Goal: Transaction & Acquisition: Purchase product/service

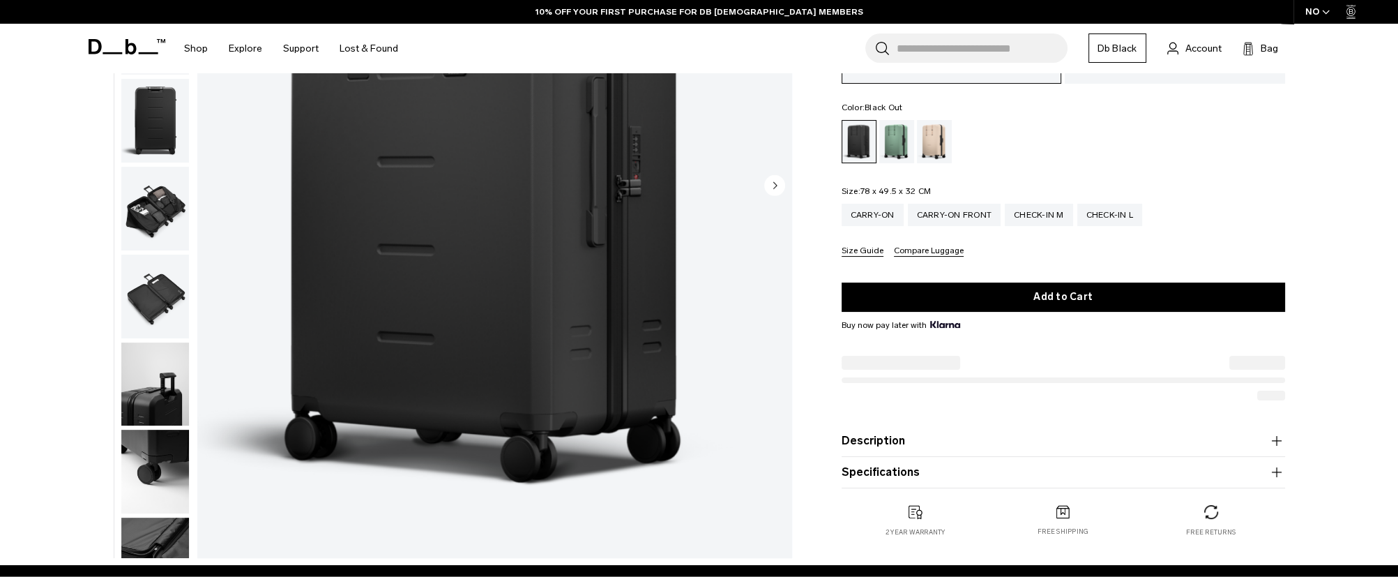
click at [949, 468] on button "Specifications" at bounding box center [1064, 472] width 444 height 17
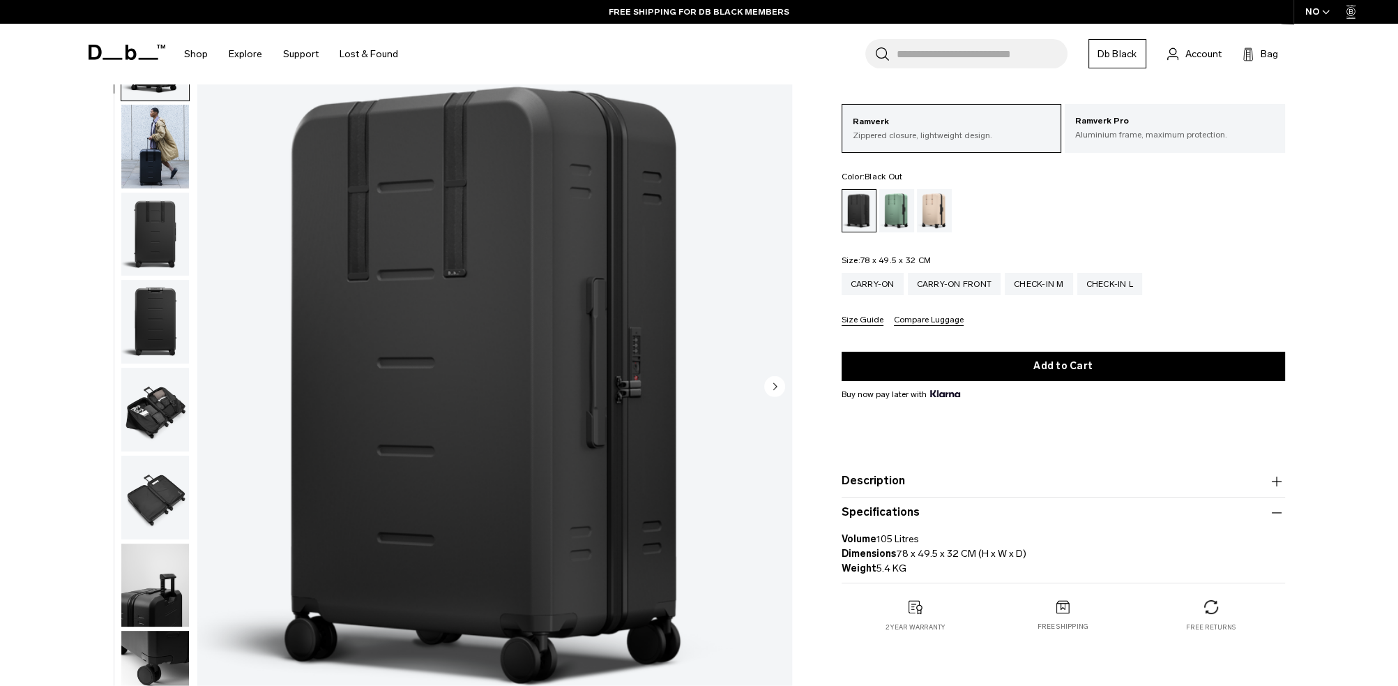
scroll to position [70, 0]
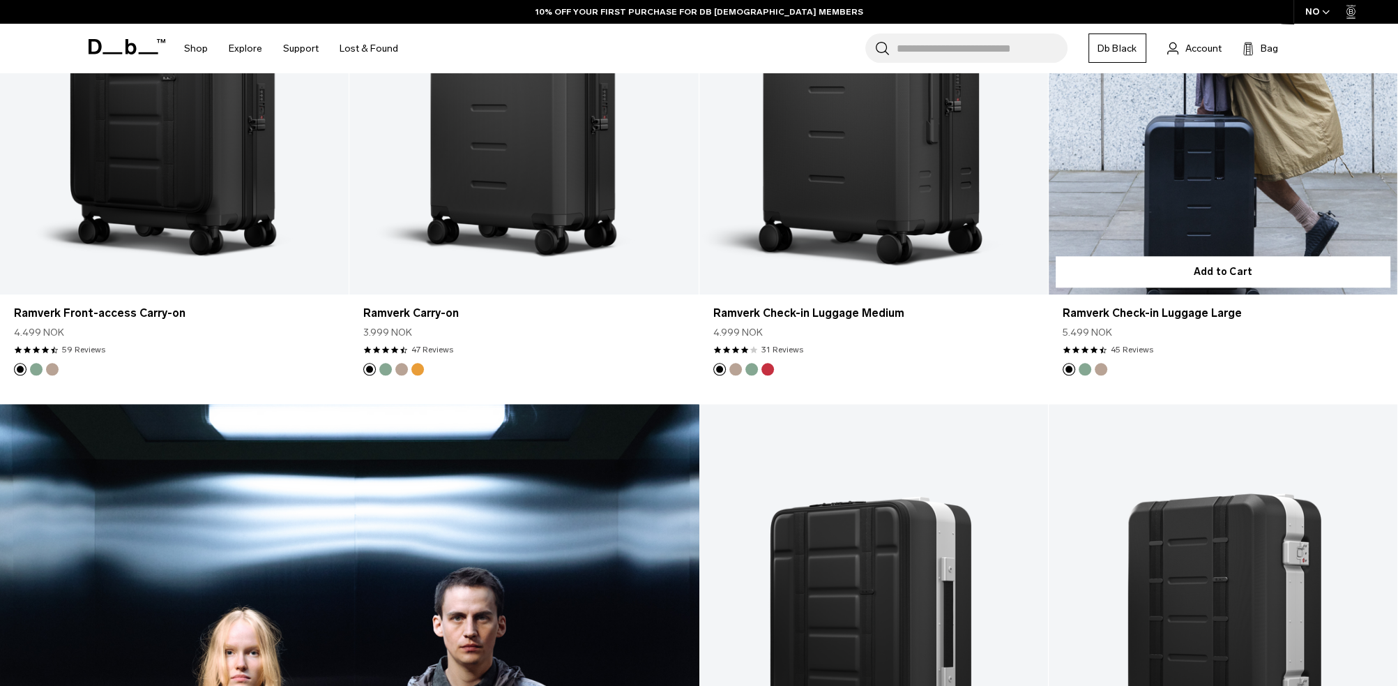
scroll to position [1850, 0]
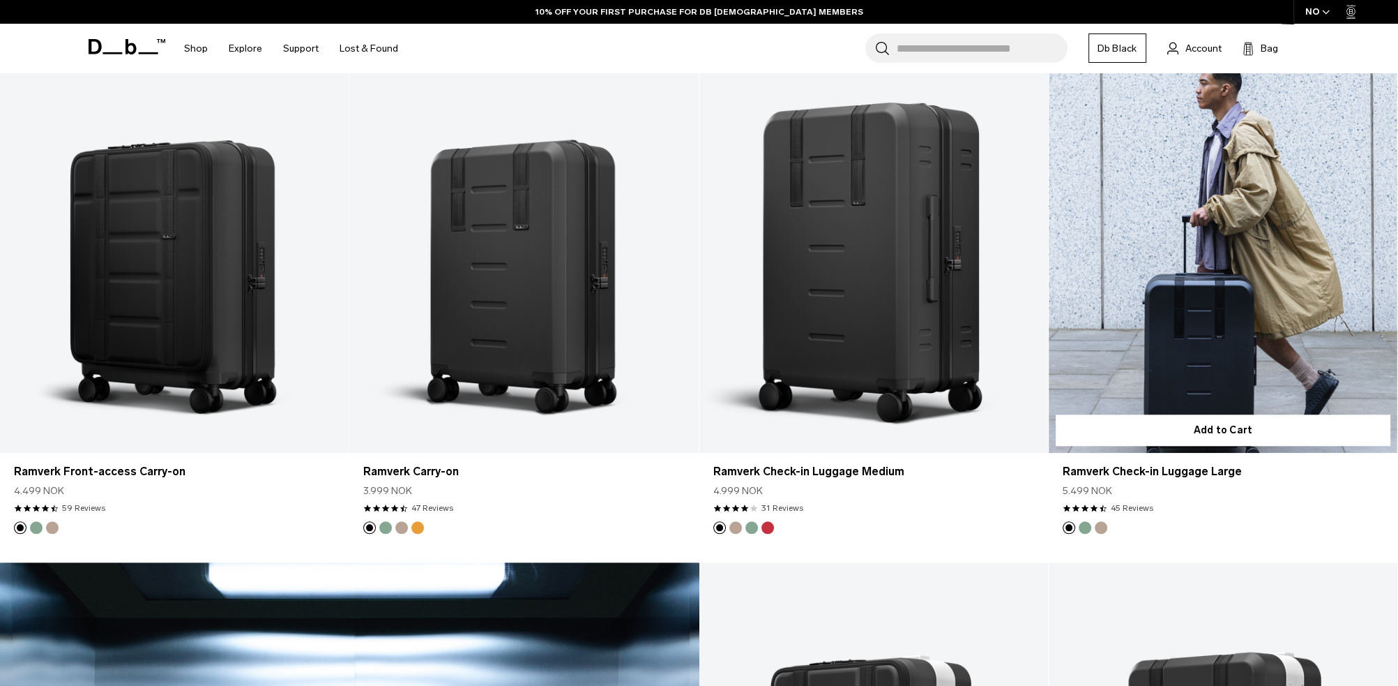
click at [1167, 195] on link "Ramverk Check-in Luggage Large" at bounding box center [1223, 259] width 349 height 388
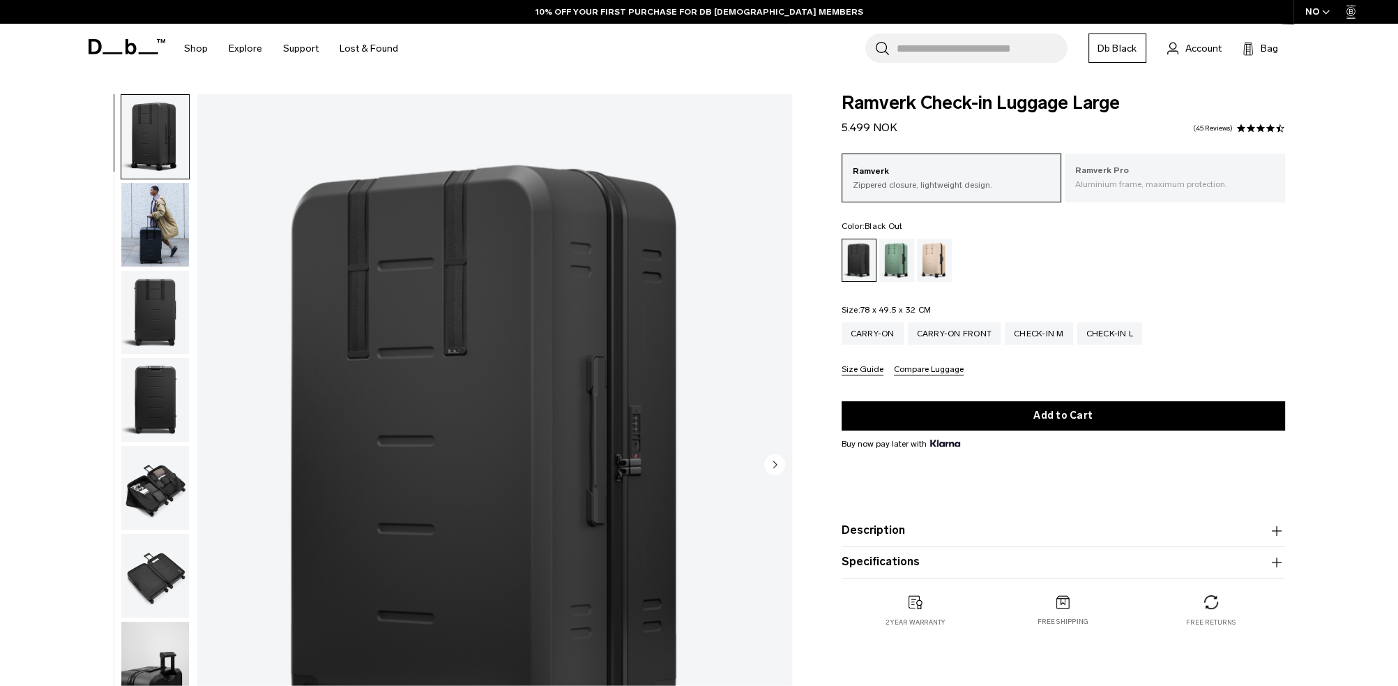
click at [1170, 166] on p "Ramverk Pro" at bounding box center [1175, 171] width 199 height 14
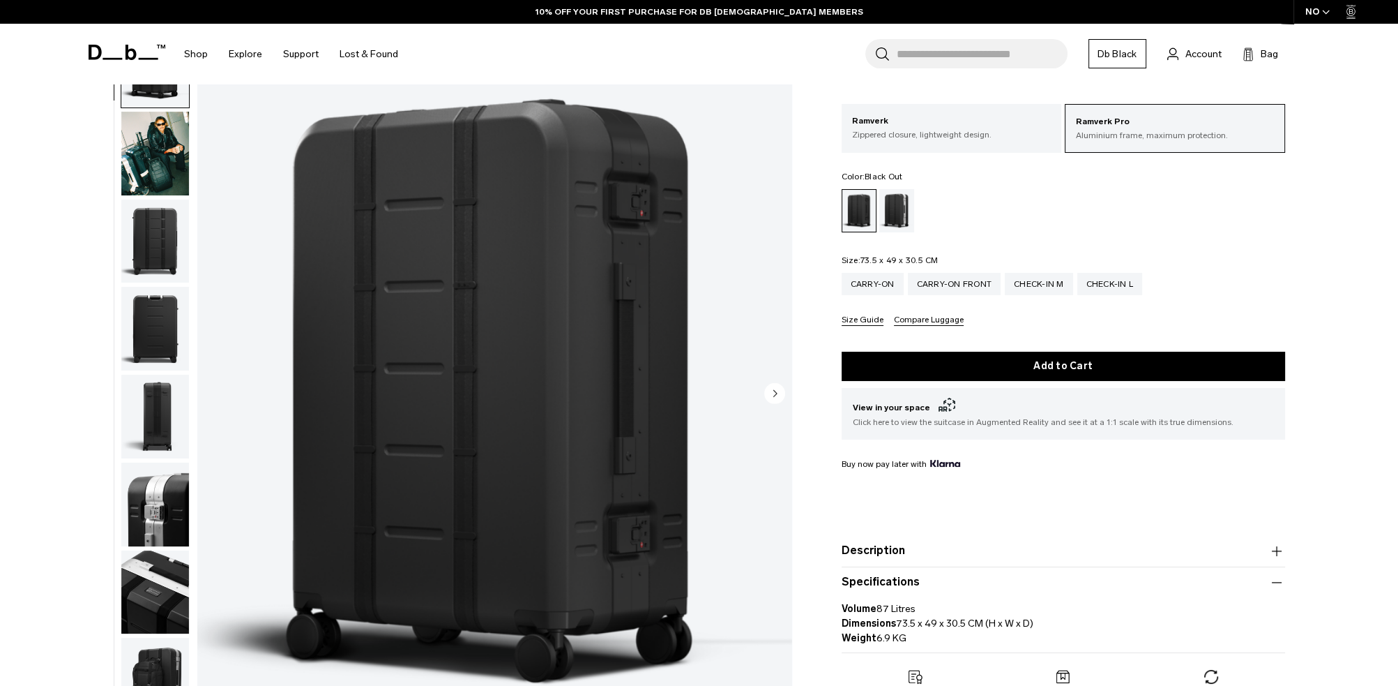
scroll to position [70, 0]
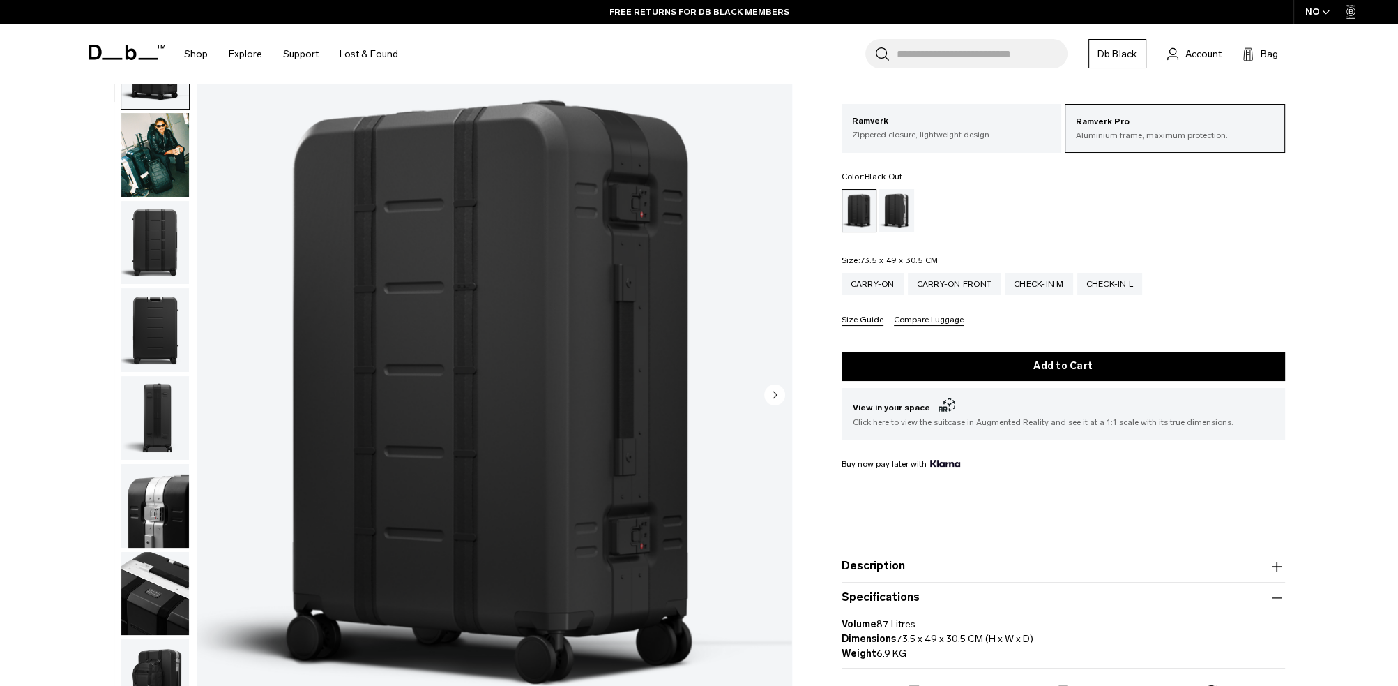
click at [999, 458] on div "Buy now pay later with" at bounding box center [1064, 464] width 444 height 13
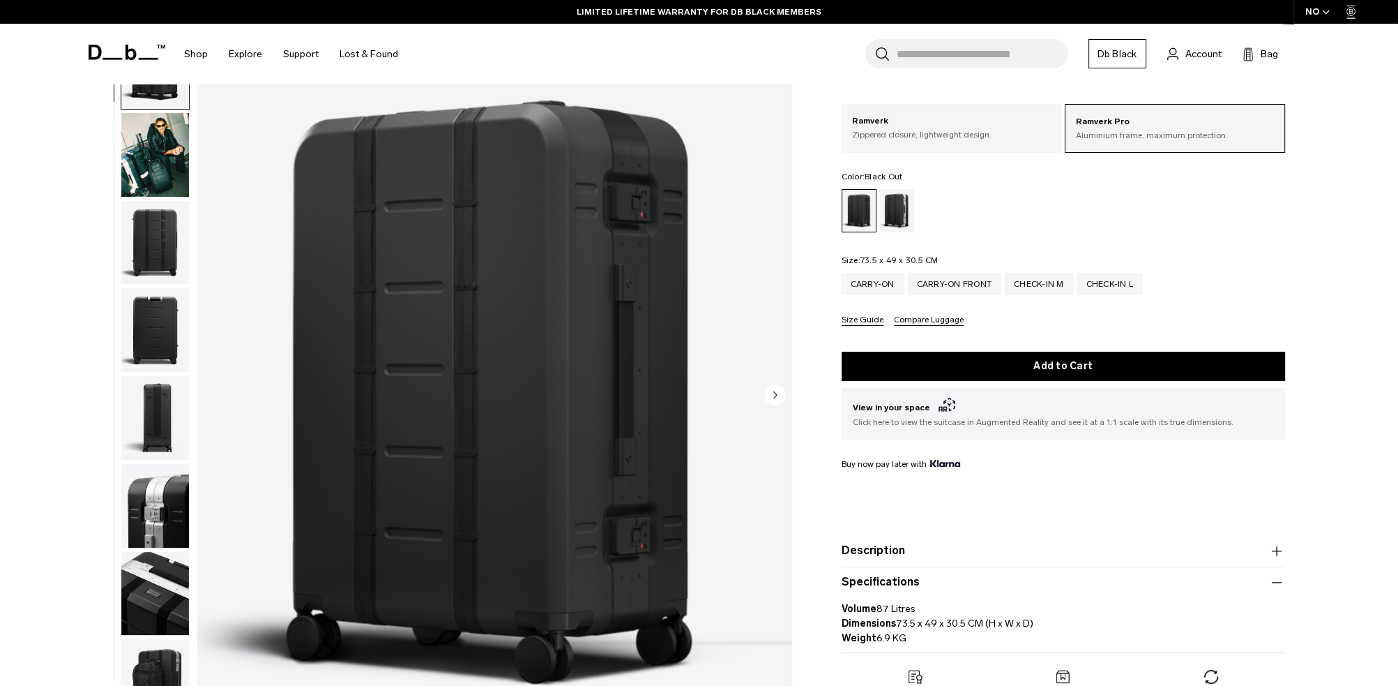
click at [151, 160] on img "button" at bounding box center [155, 155] width 68 height 84
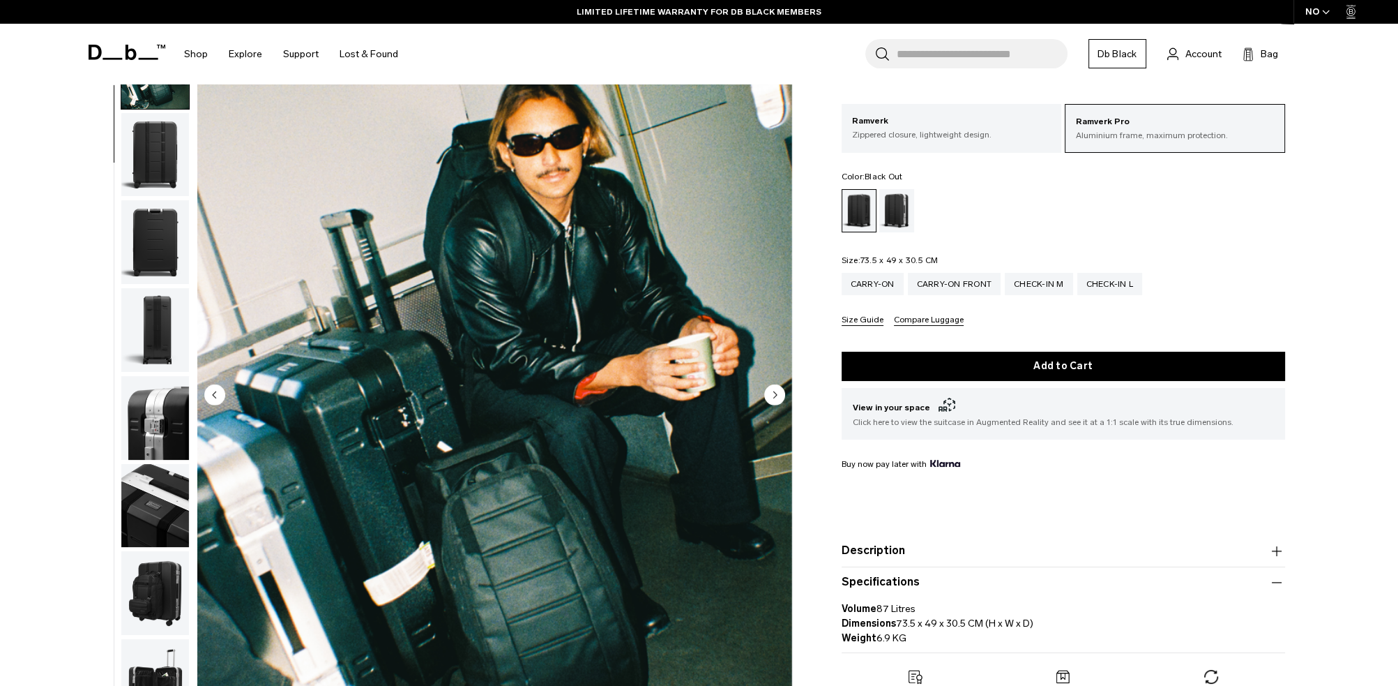
click at [154, 189] on img "button" at bounding box center [155, 155] width 68 height 84
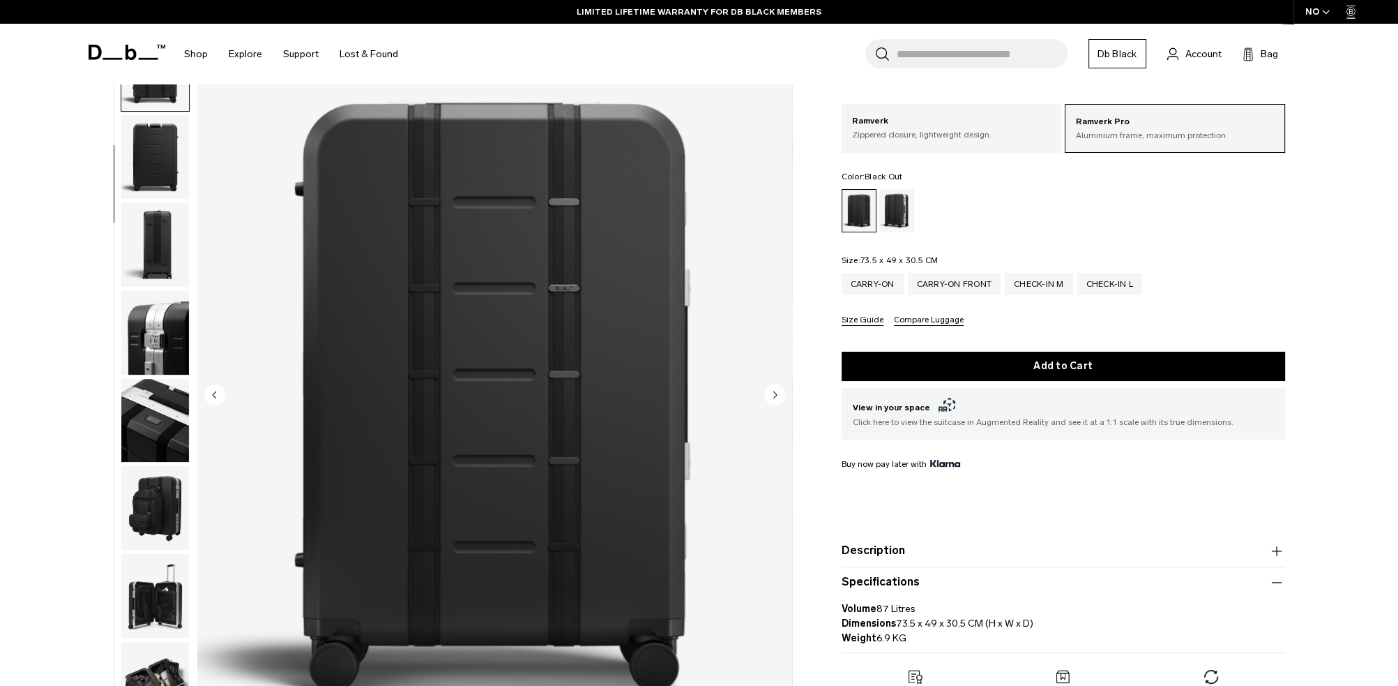
scroll to position [176, 0]
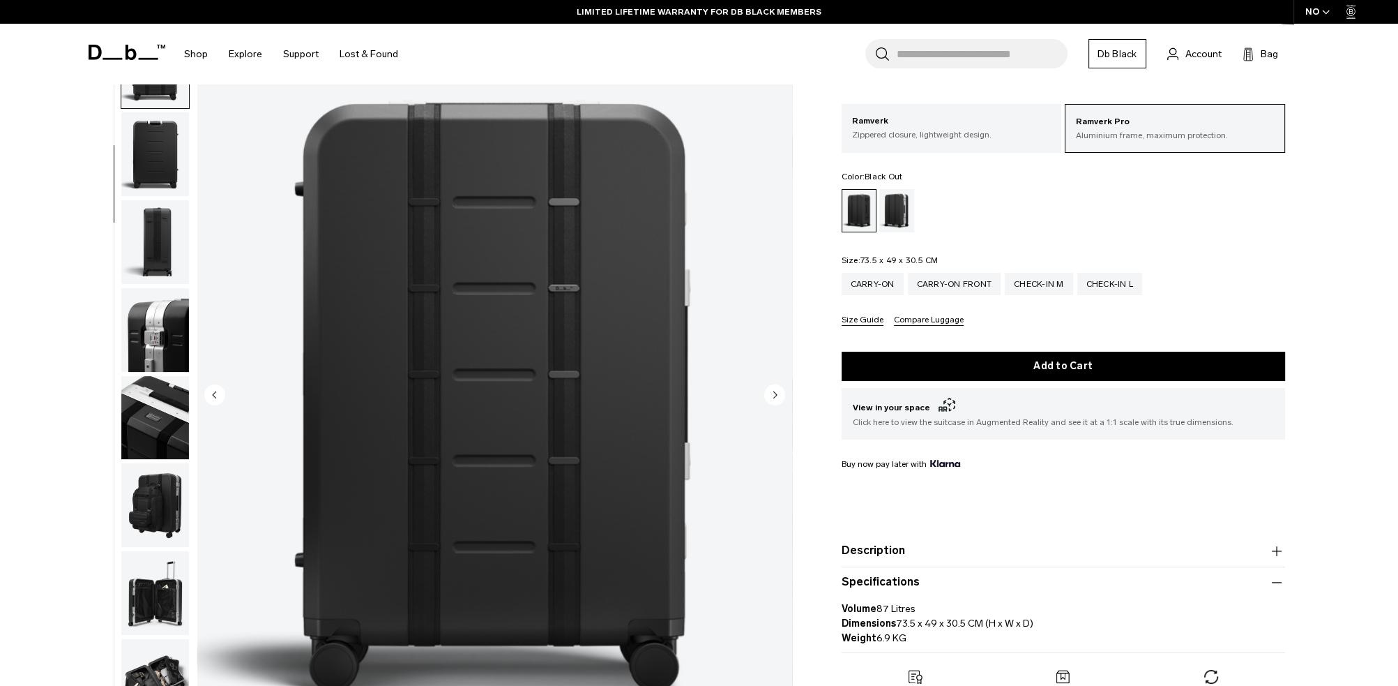
click at [151, 273] on img "button" at bounding box center [155, 242] width 68 height 84
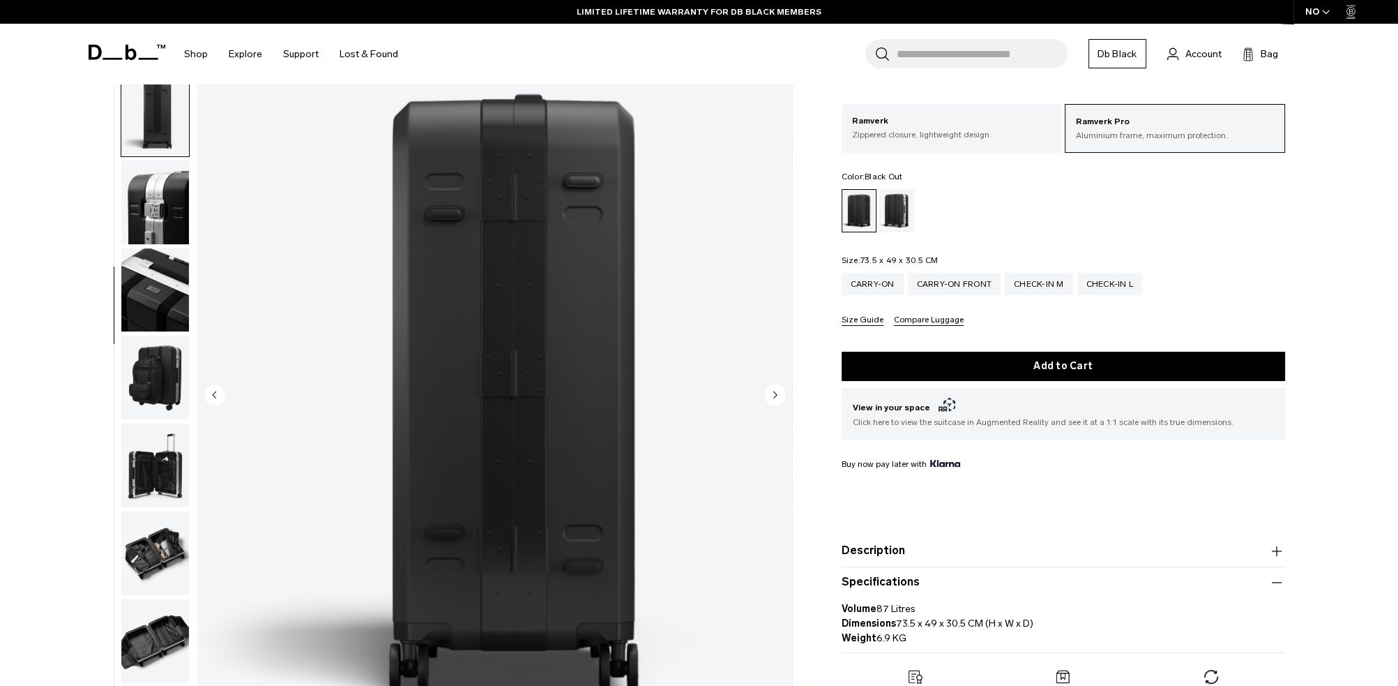
scroll to position [308, 0]
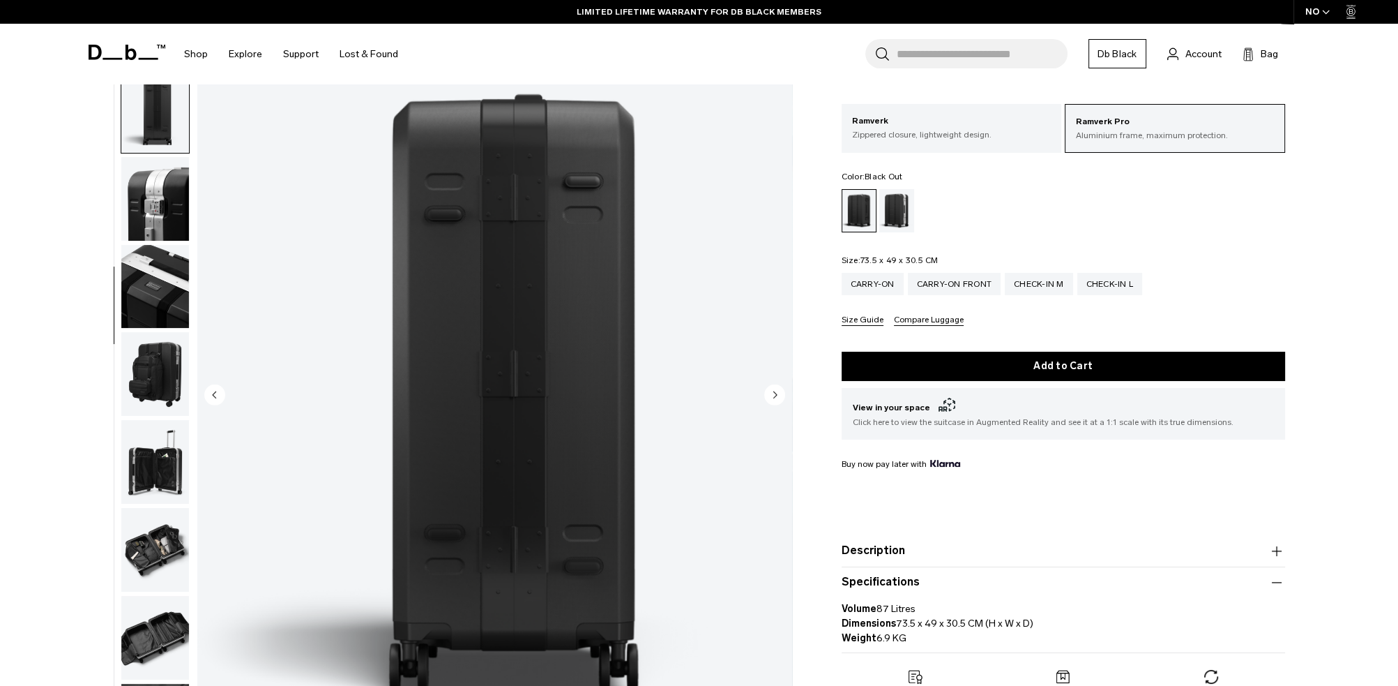
click at [152, 276] on img "button" at bounding box center [155, 287] width 68 height 84
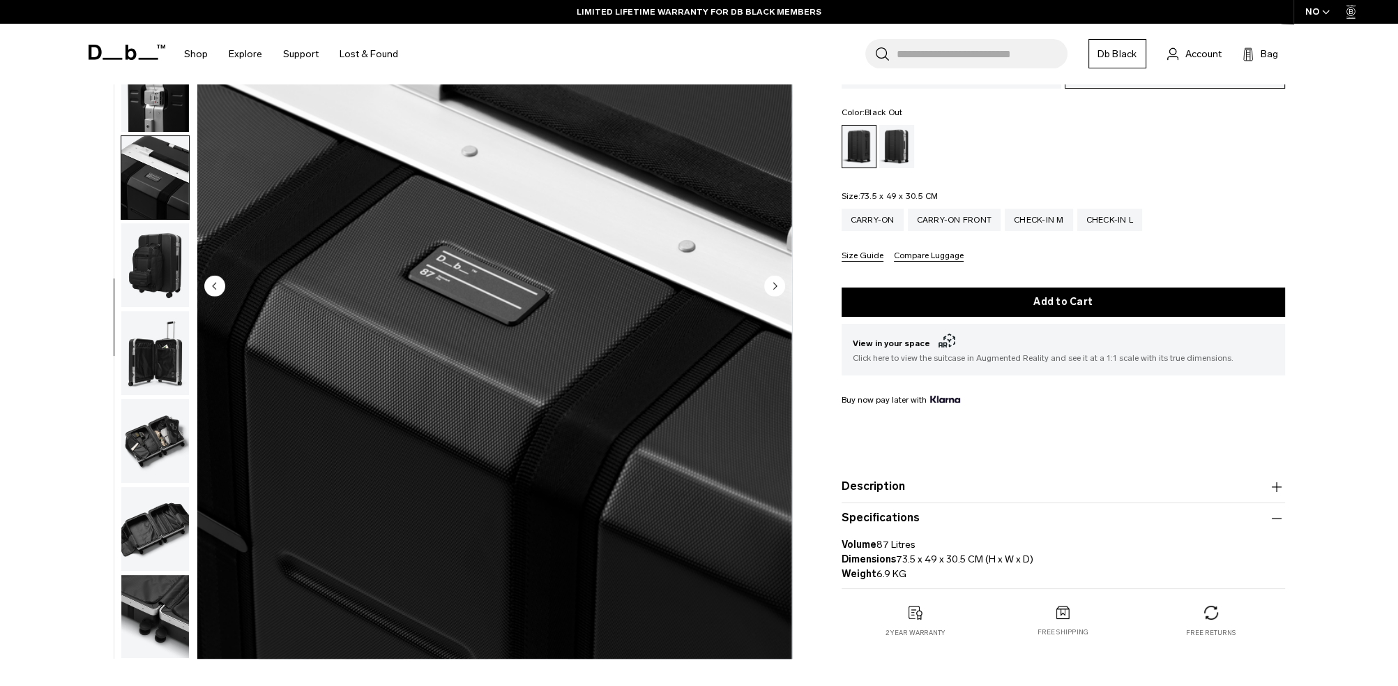
scroll to position [209, 0]
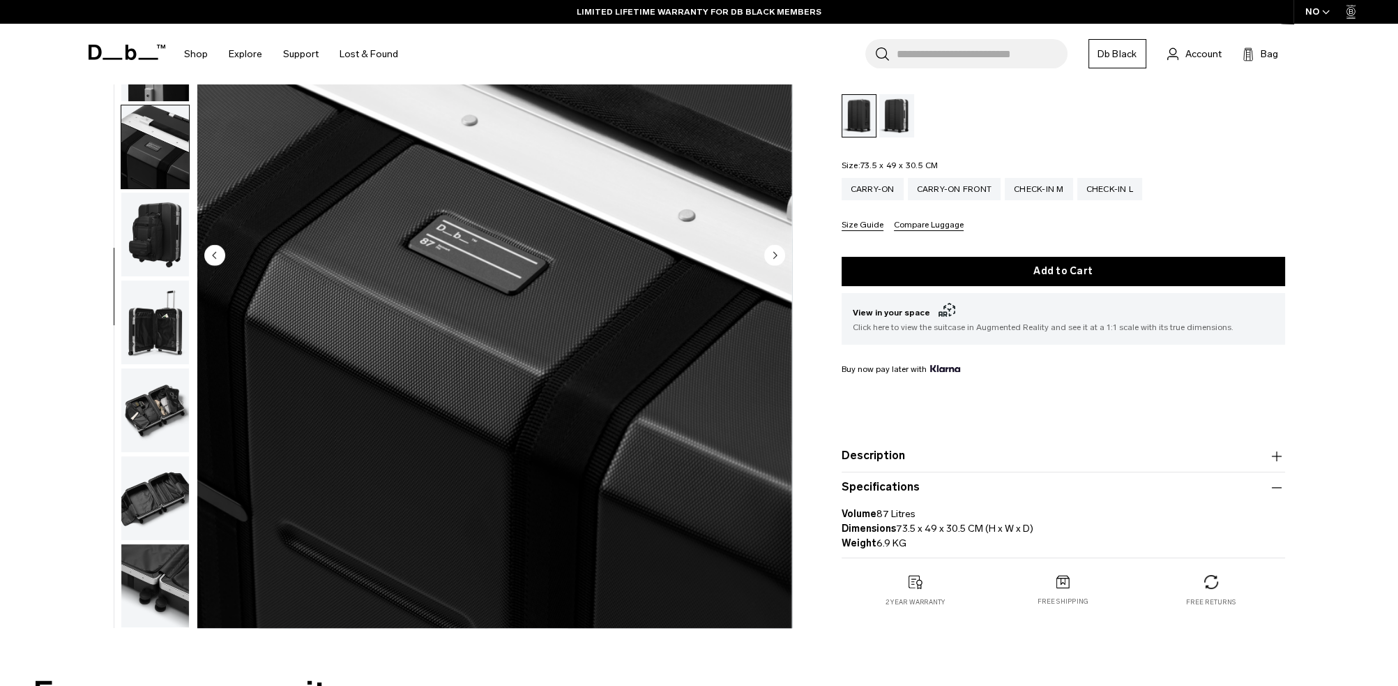
click at [159, 387] on img "button" at bounding box center [155, 410] width 68 height 84
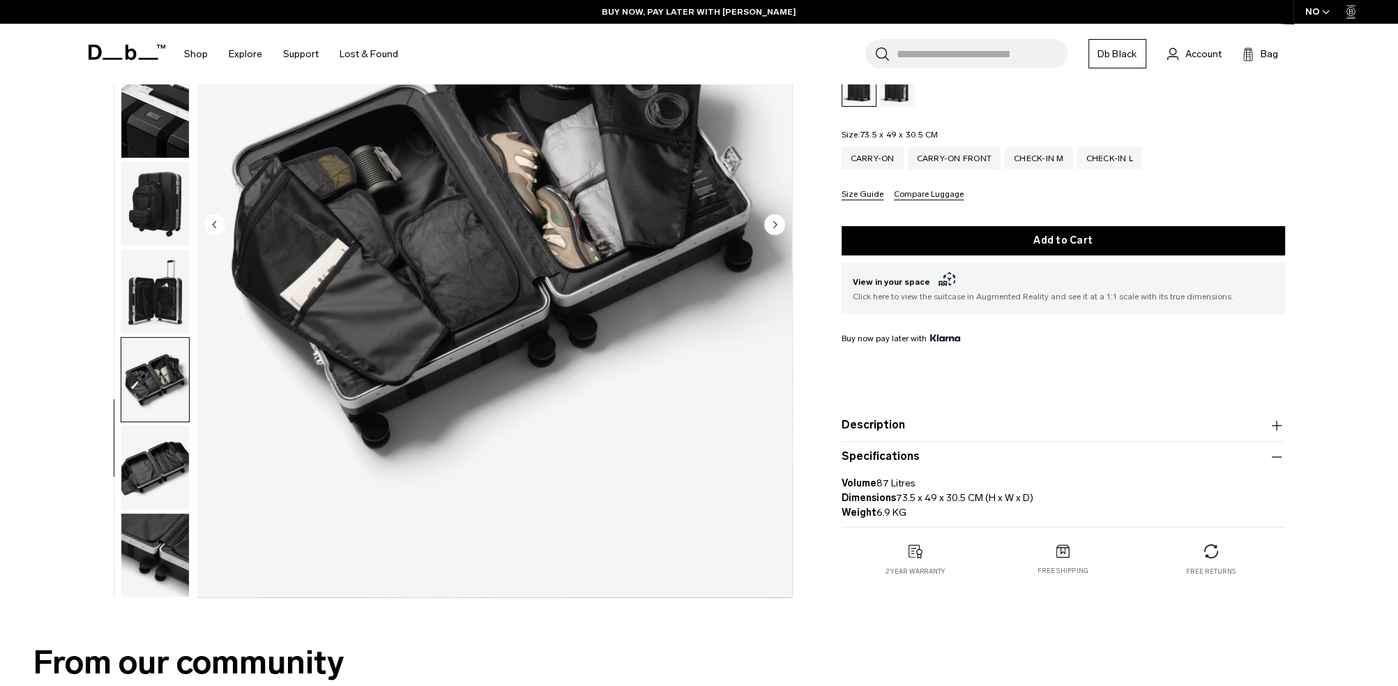
scroll to position [279, 0]
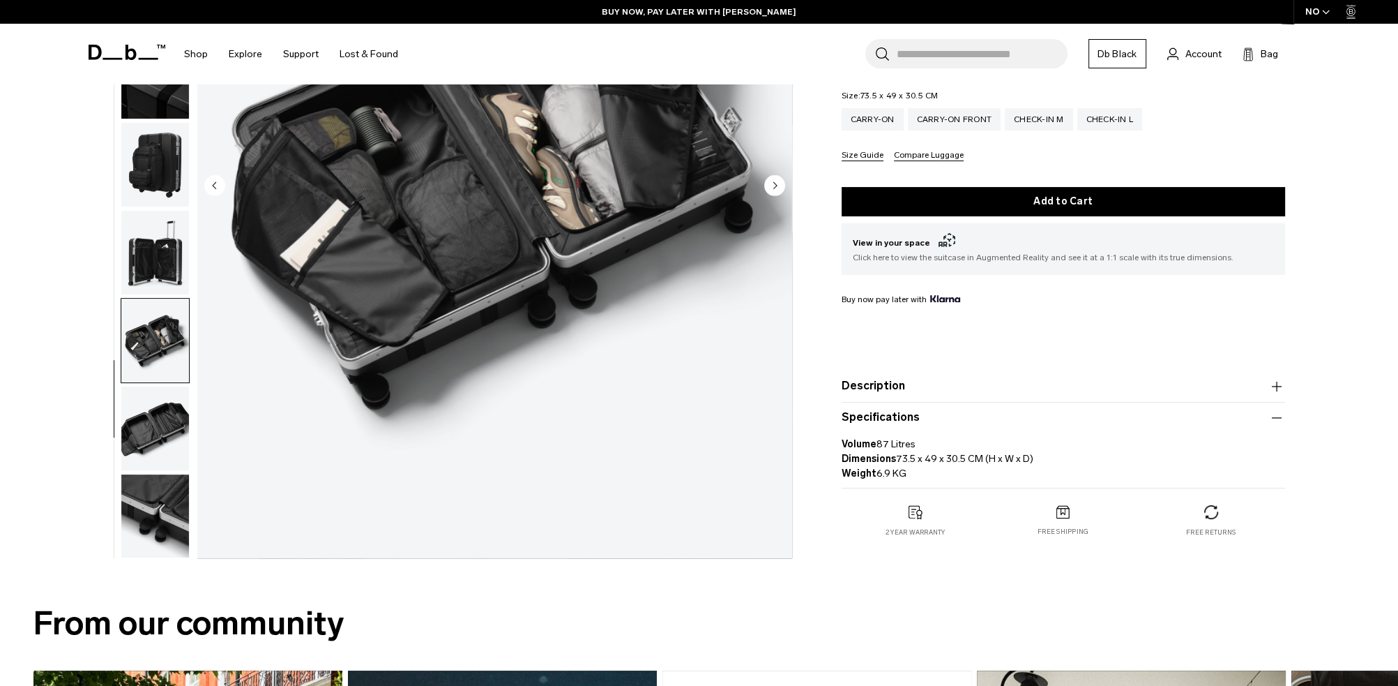
click at [159, 387] on img "button" at bounding box center [155, 428] width 68 height 84
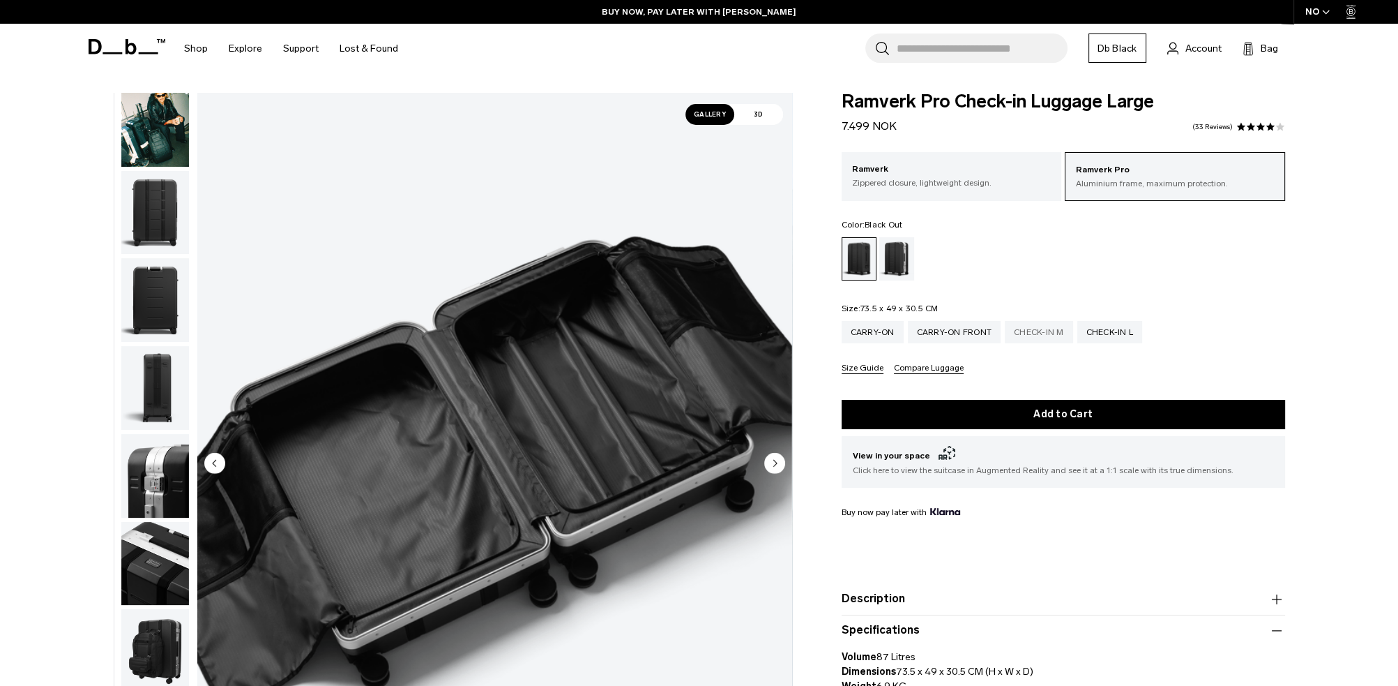
scroll to position [0, 0]
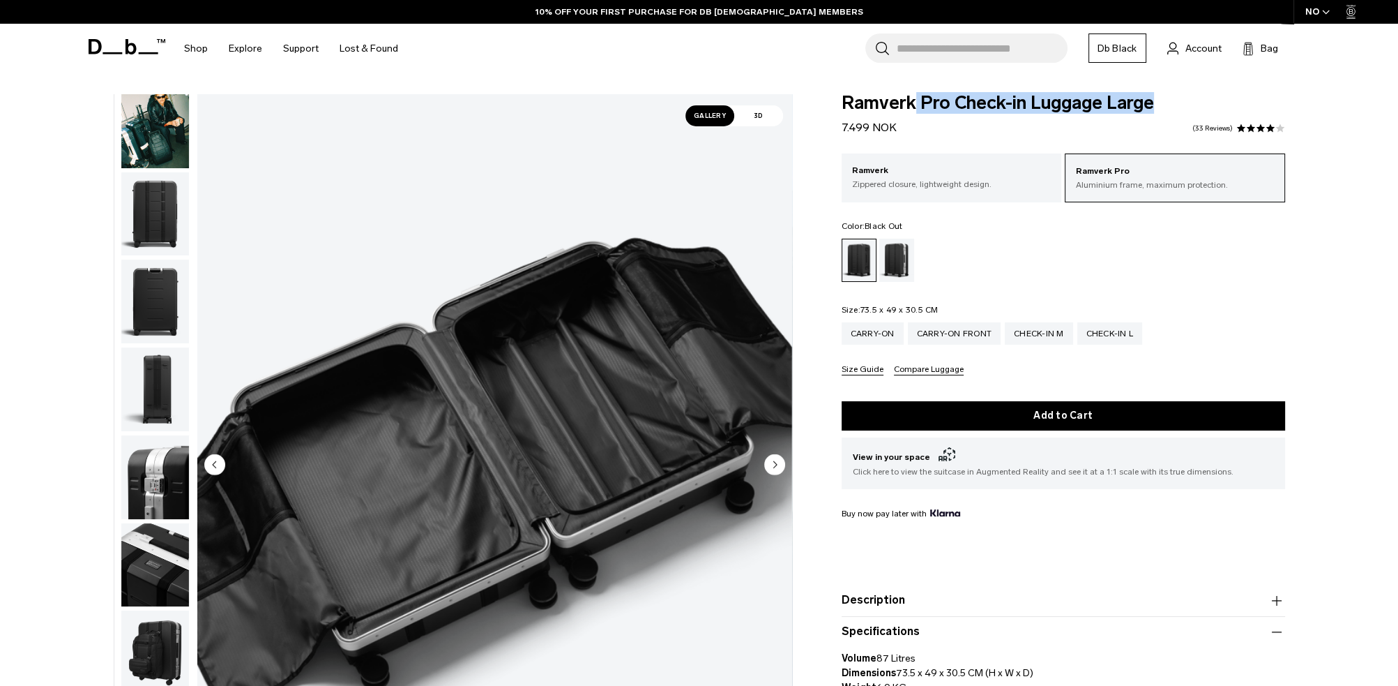
drag, startPoint x: 841, startPoint y: 128, endPoint x: 916, endPoint y: 128, distance: 75.3
click at [916, 128] on div "Ramverk Pro Check-in Luggage Large 7.499 NOK 4.0 star rating 33 Reviews Ramverk…" at bounding box center [1063, 436] width 527 height 685
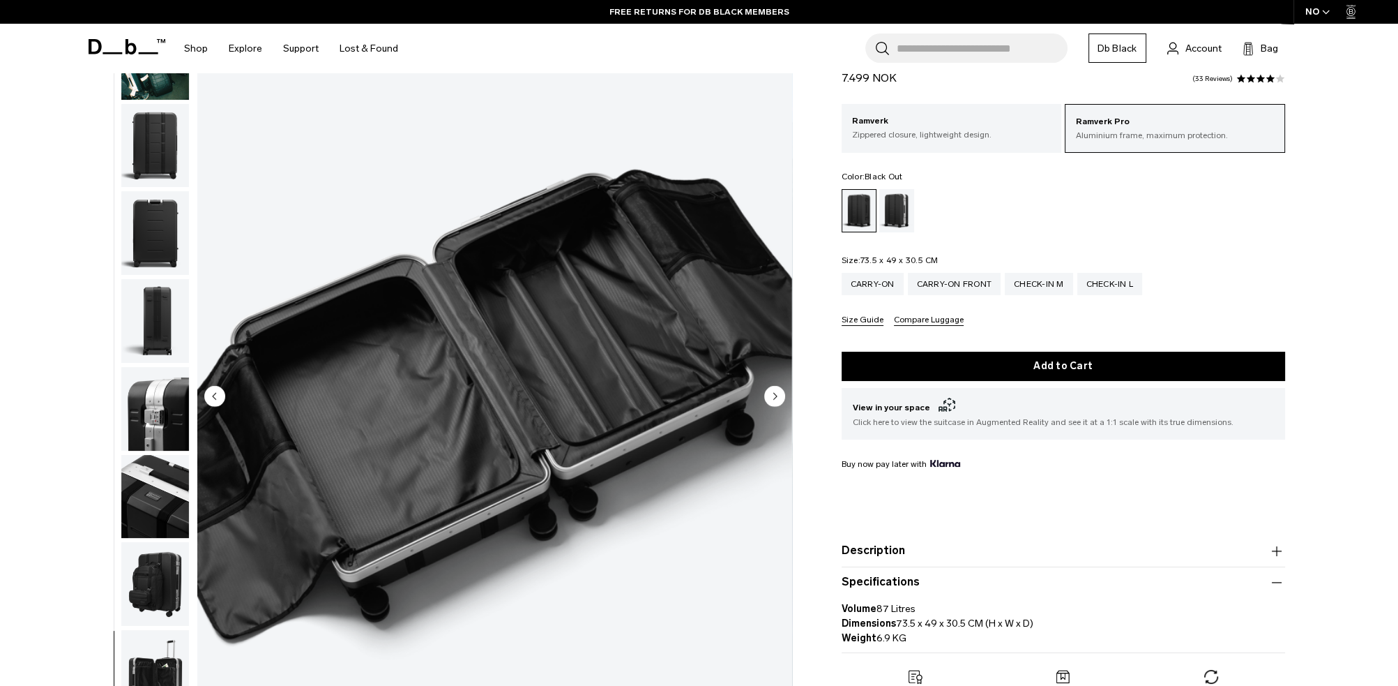
scroll to position [70, 0]
